Goal: Navigation & Orientation: Find specific page/section

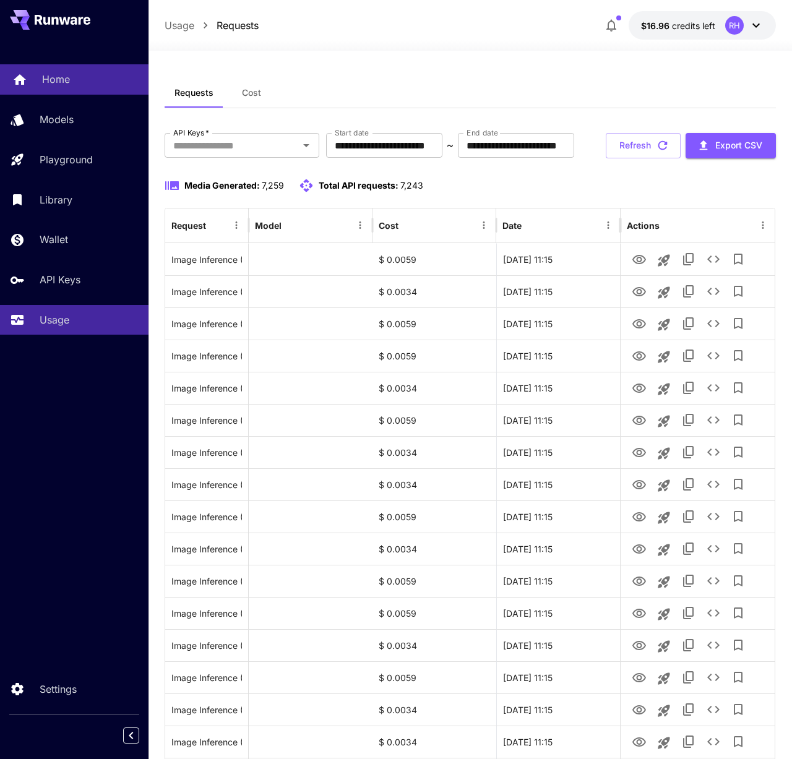
click at [69, 80] on div "Home" at bounding box center [90, 79] width 96 height 15
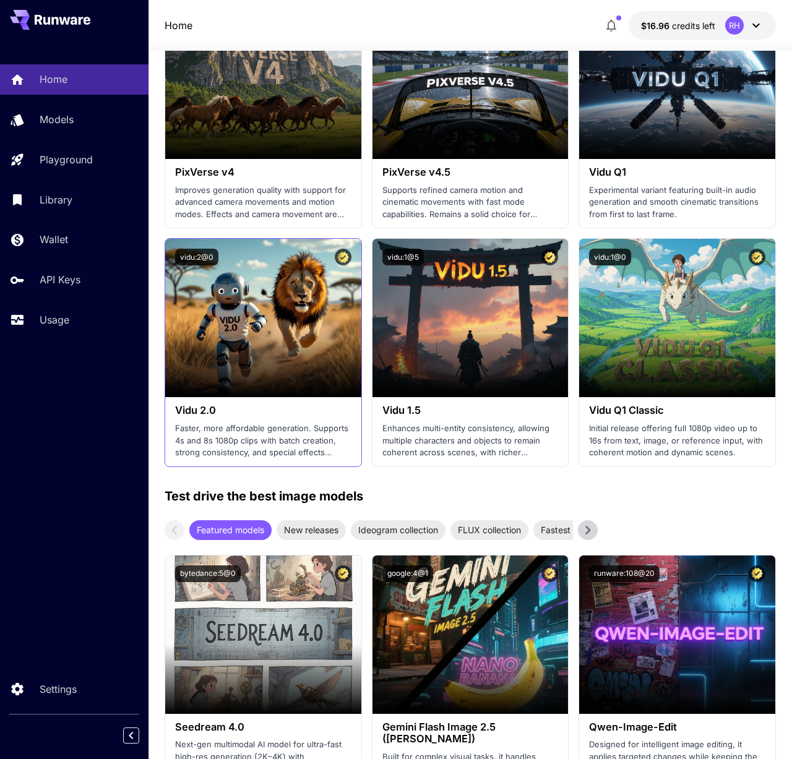
scroll to position [1740, 0]
